Goal: Contribute content

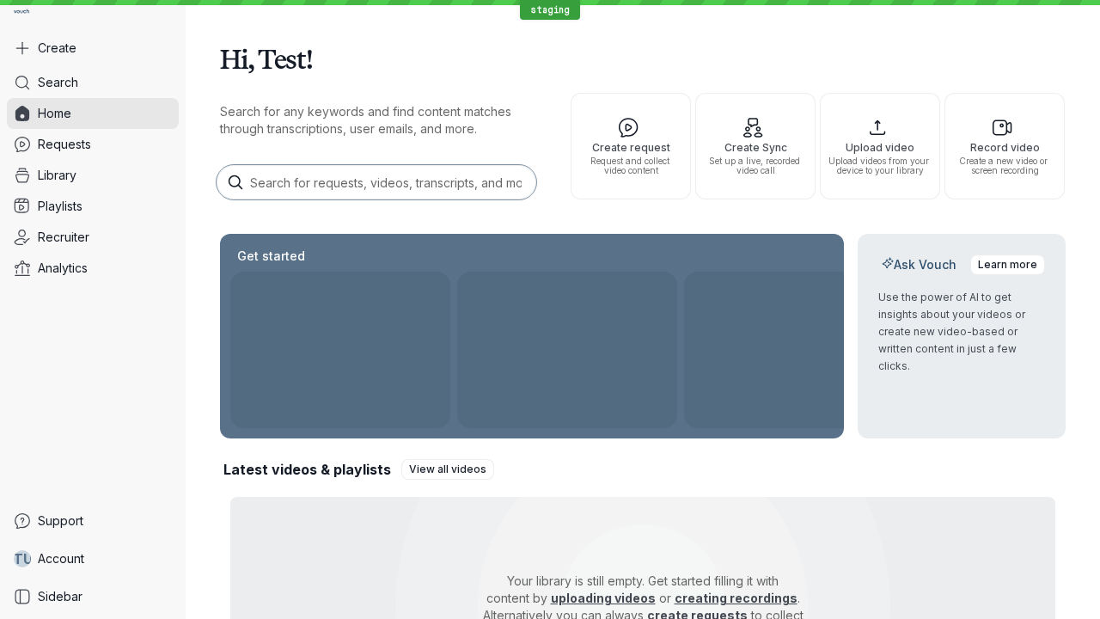
click at [93, 48] on button "Create" at bounding box center [93, 48] width 172 height 31
